Goal: Information Seeking & Learning: Learn about a topic

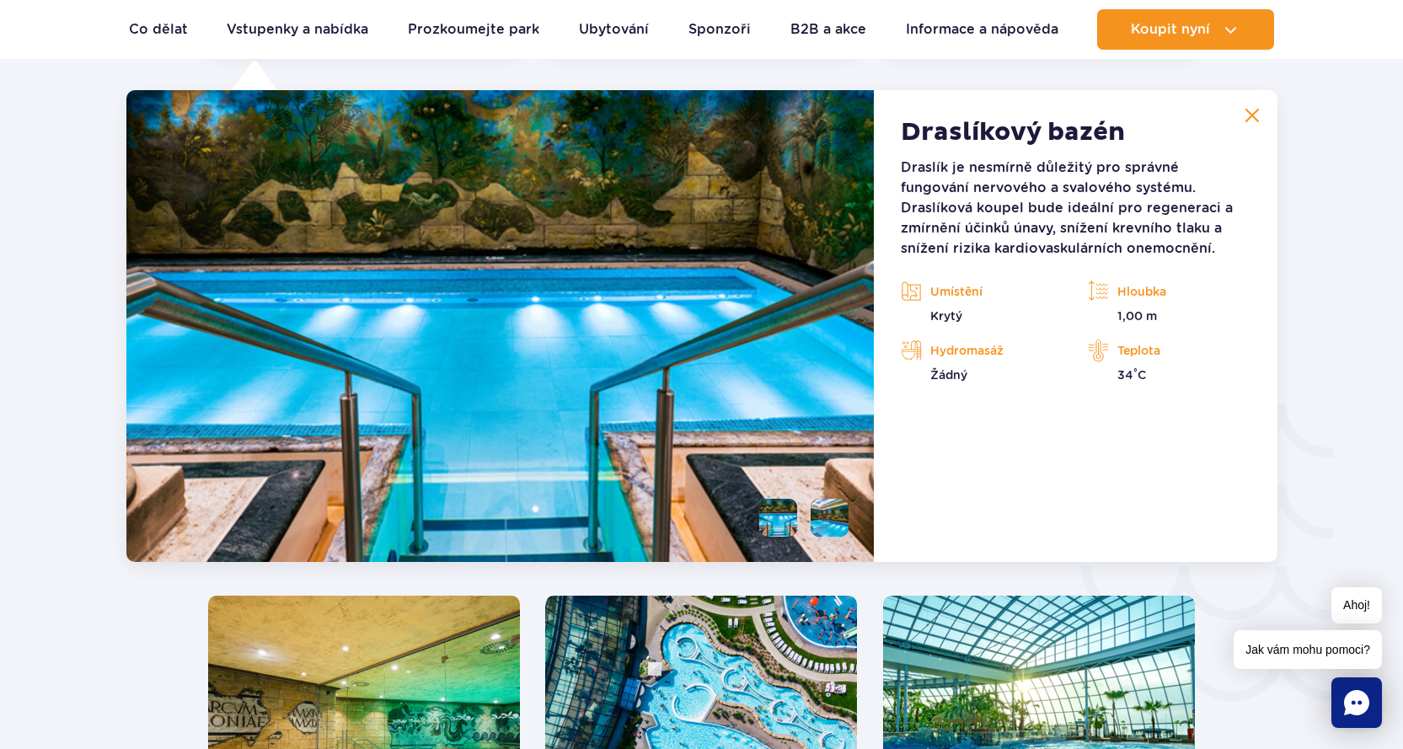
scroll to position [2492, 0]
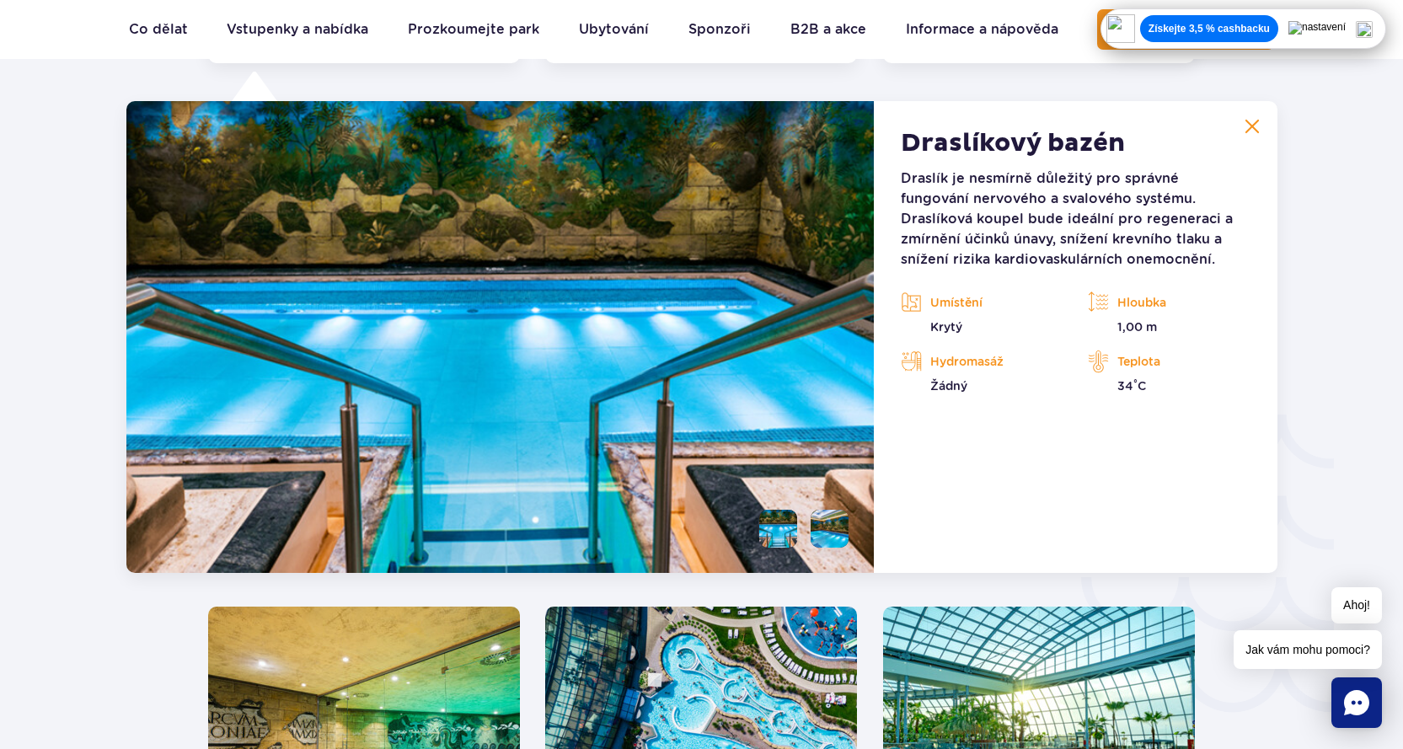
click at [1246, 126] on img at bounding box center [1251, 126] width 15 height 15
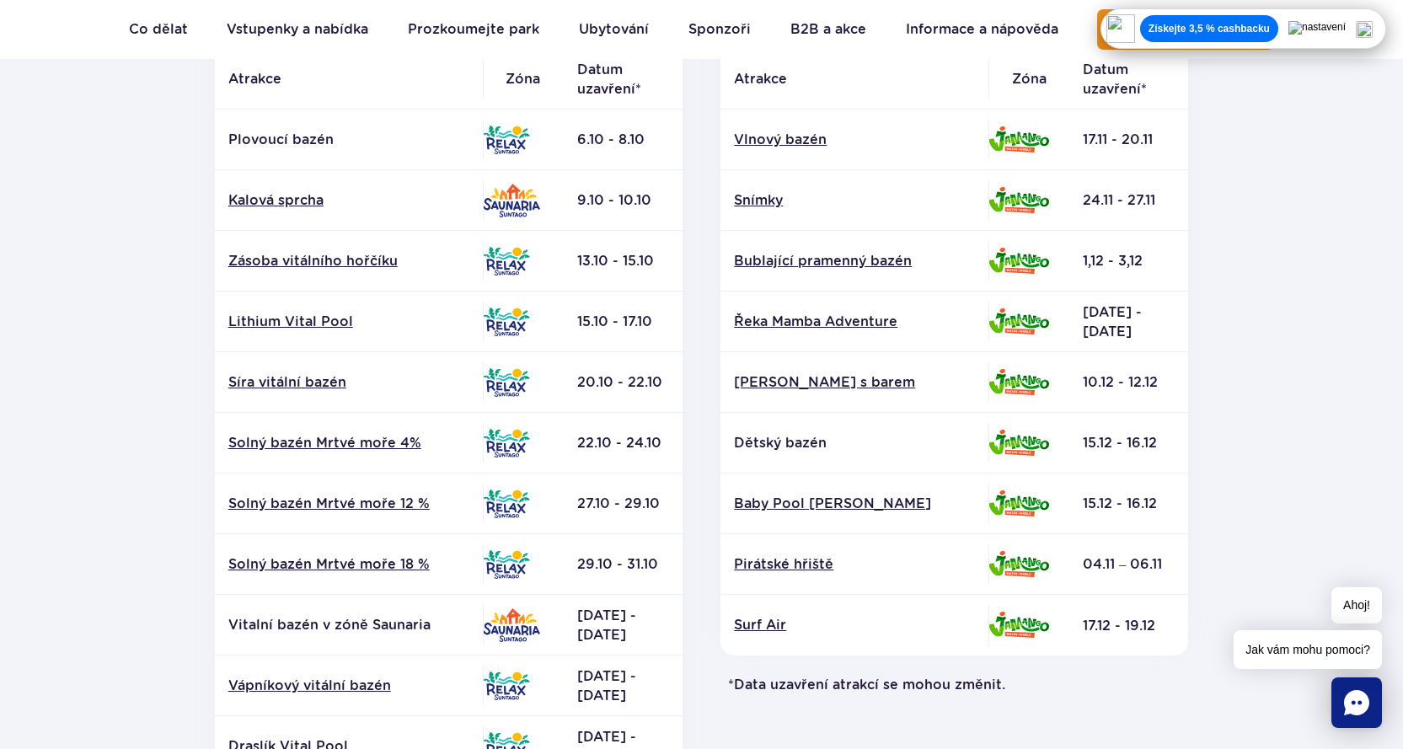
scroll to position [421, 0]
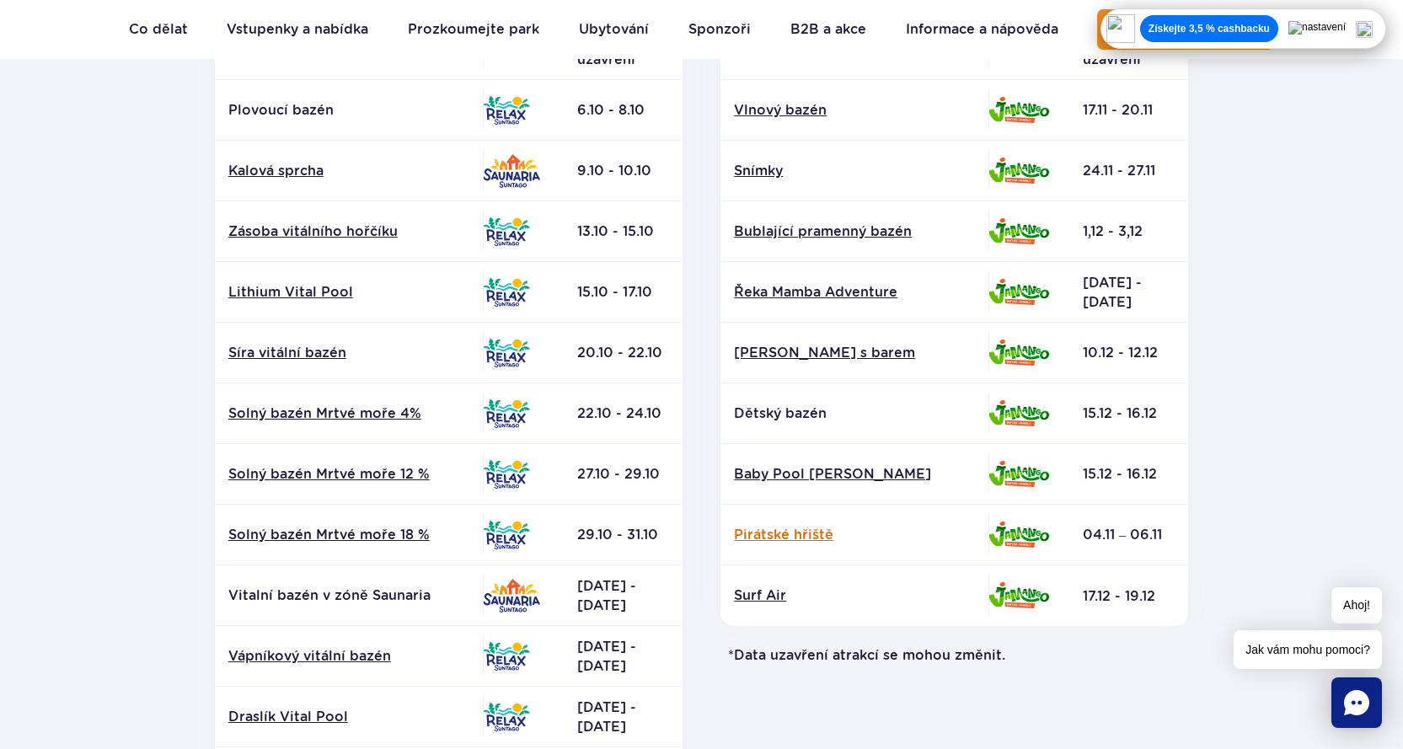
click at [786, 538] on font "Pirátské hřiště" at bounding box center [783, 535] width 99 height 16
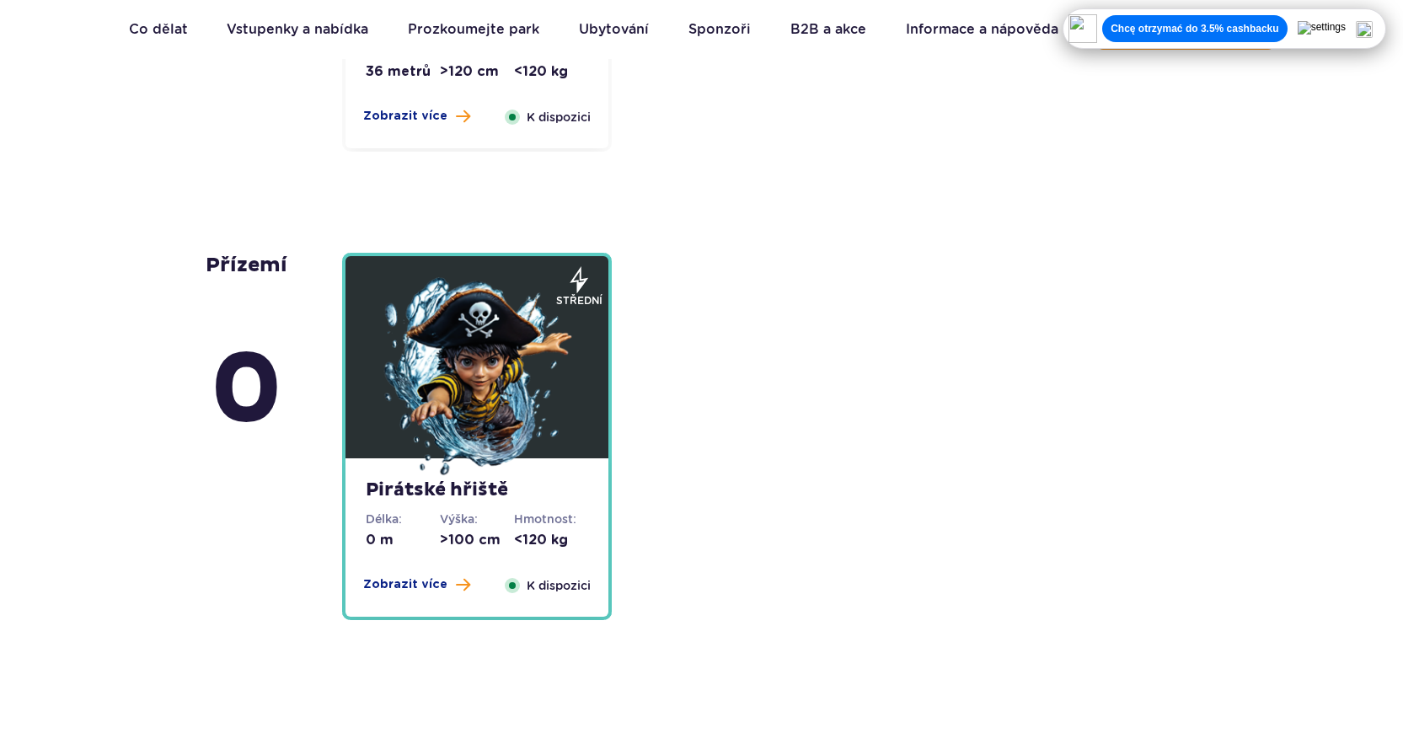
scroll to position [4135, 0]
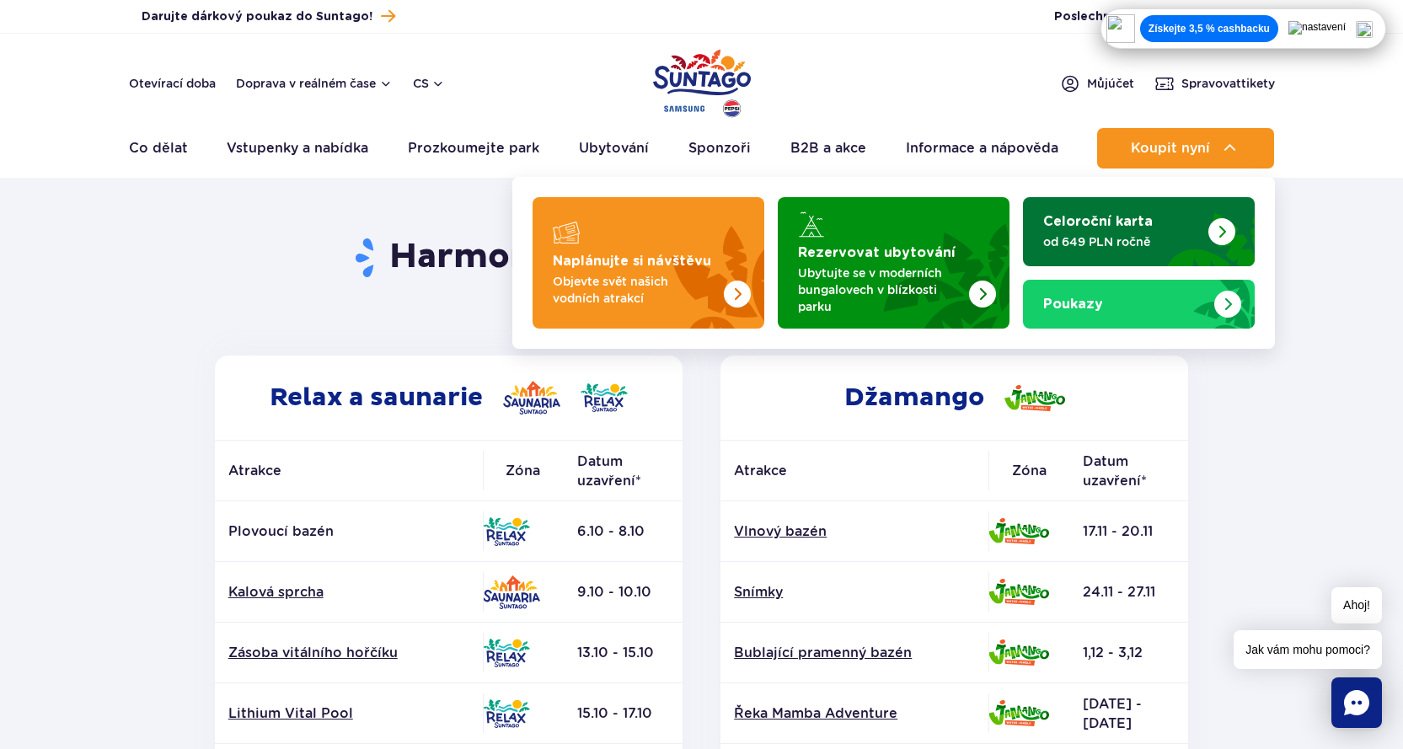
click at [1224, 233] on img "Celoroční karta" at bounding box center [1221, 231] width 27 height 27
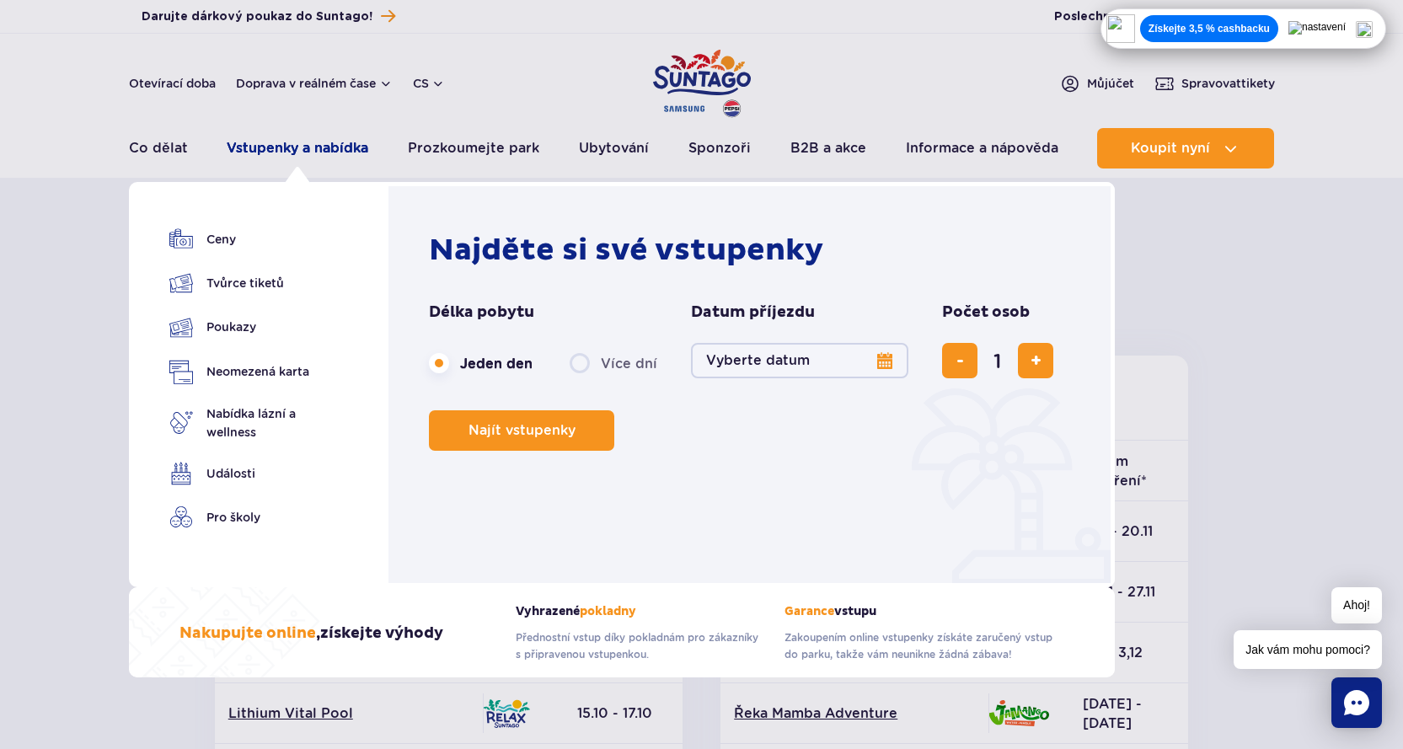
click at [272, 144] on font "Vstupenky a nabídka" at bounding box center [298, 148] width 142 height 16
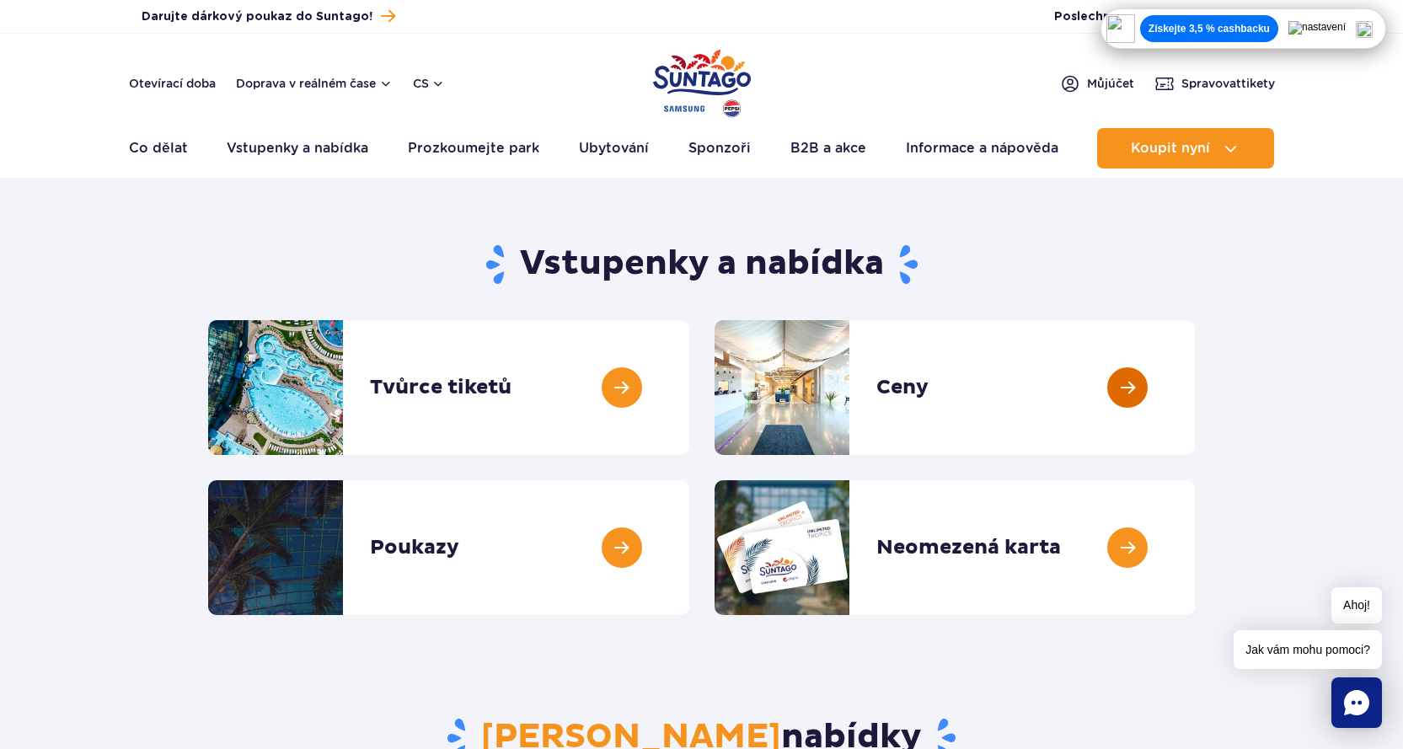
click at [1195, 386] on link at bounding box center [1195, 387] width 0 height 135
